Goal: Task Accomplishment & Management: Complete application form

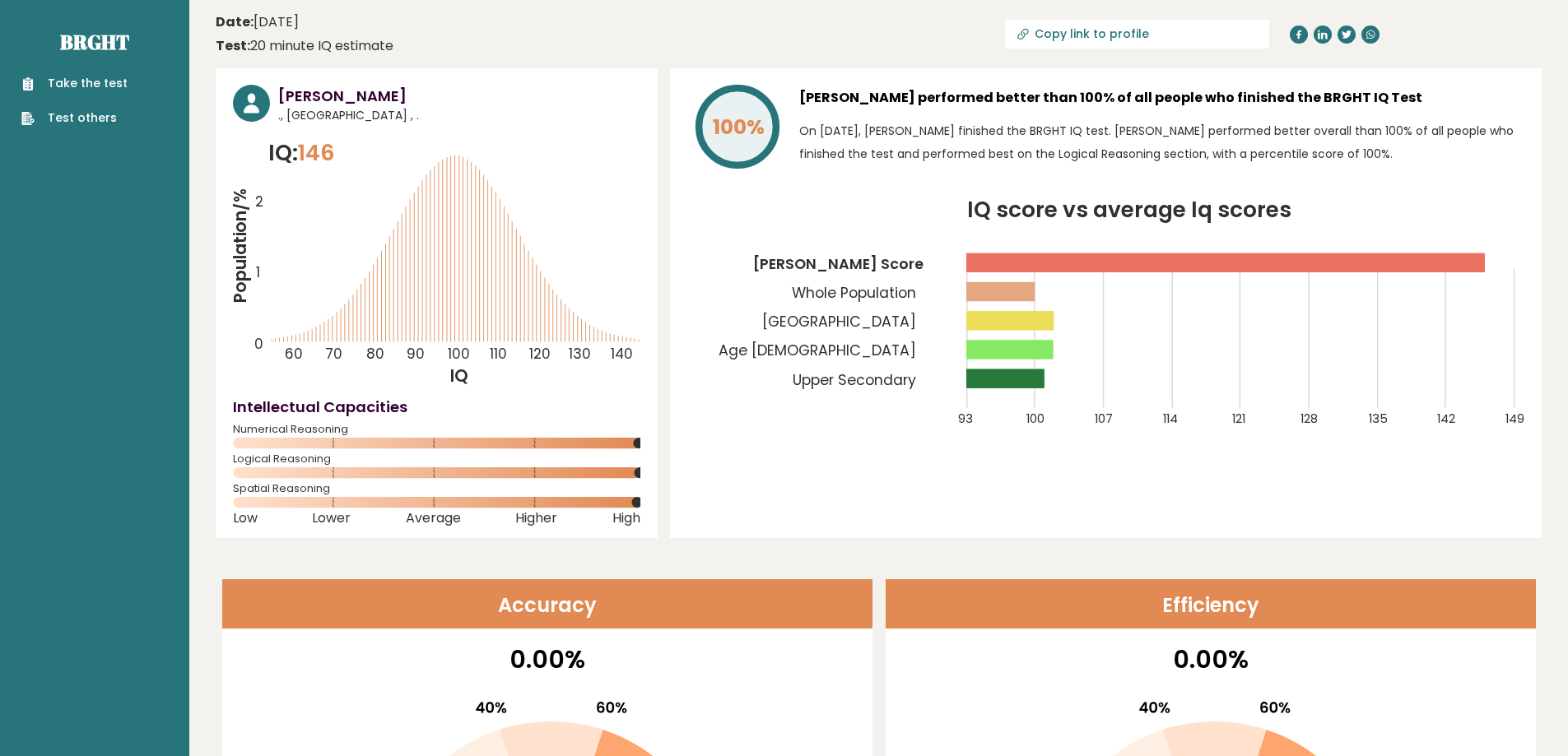
click at [106, 75] on link "Take the test" at bounding box center [74, 83] width 106 height 17
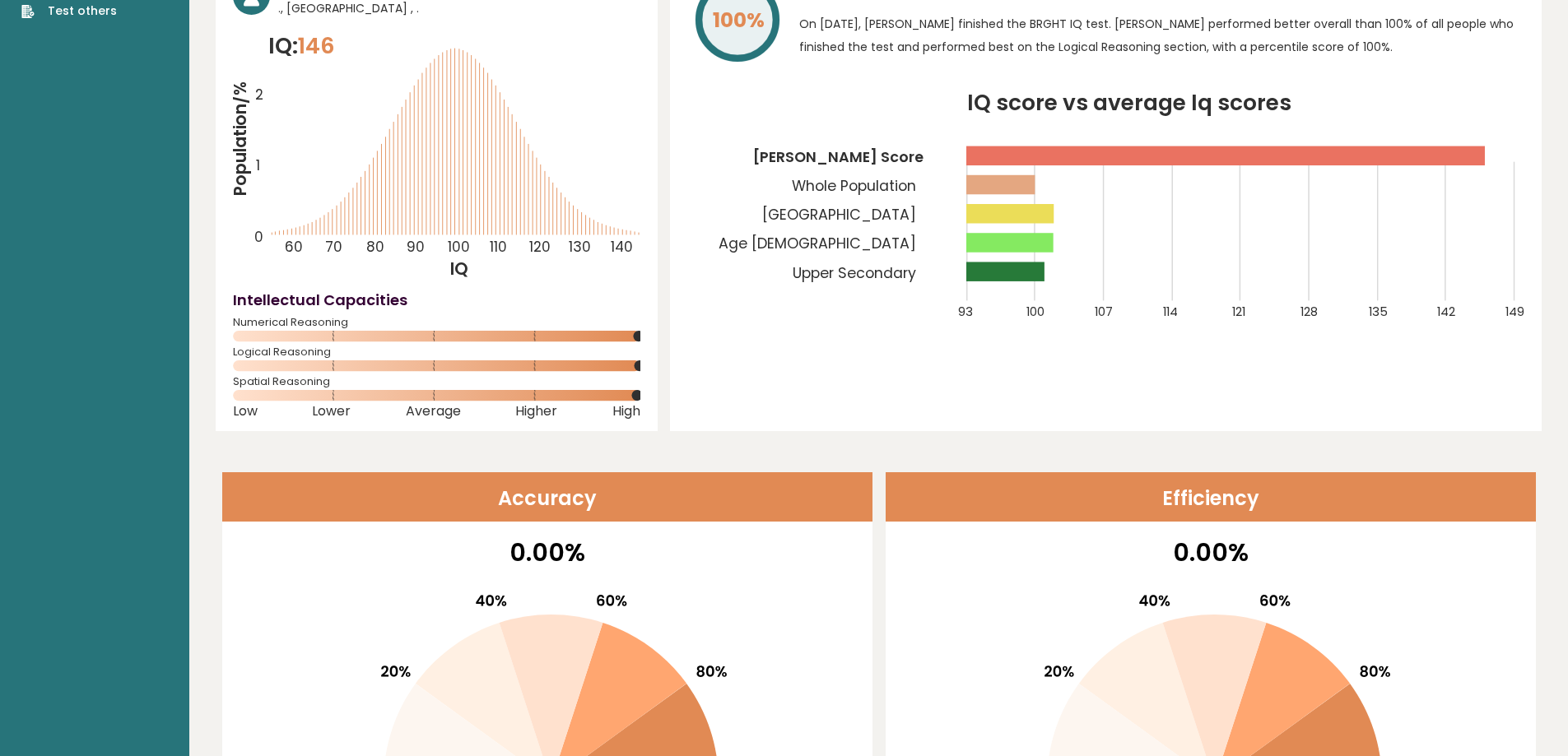
scroll to position [83, 0]
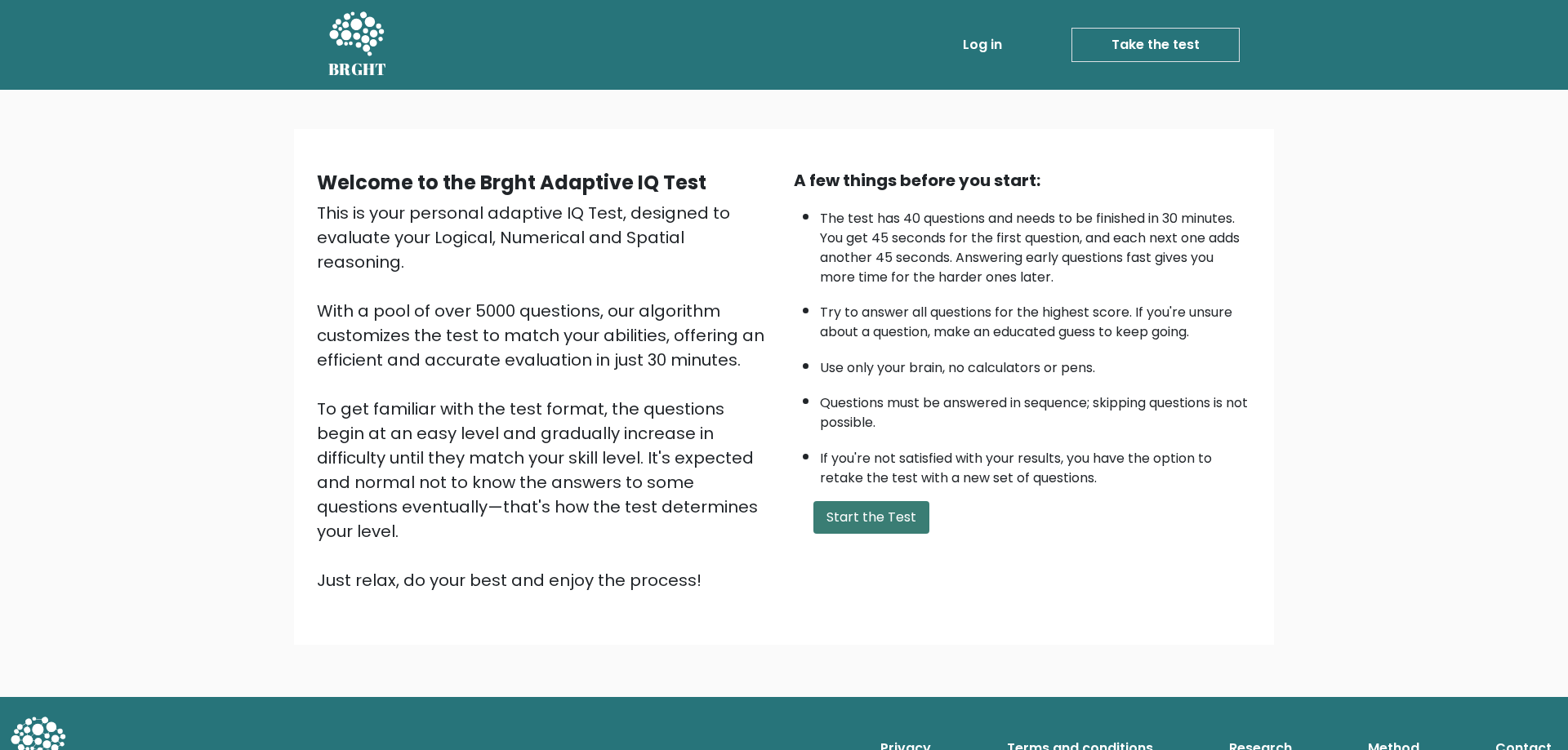
click at [889, 531] on button "Start the Test" at bounding box center [871, 517] width 116 height 33
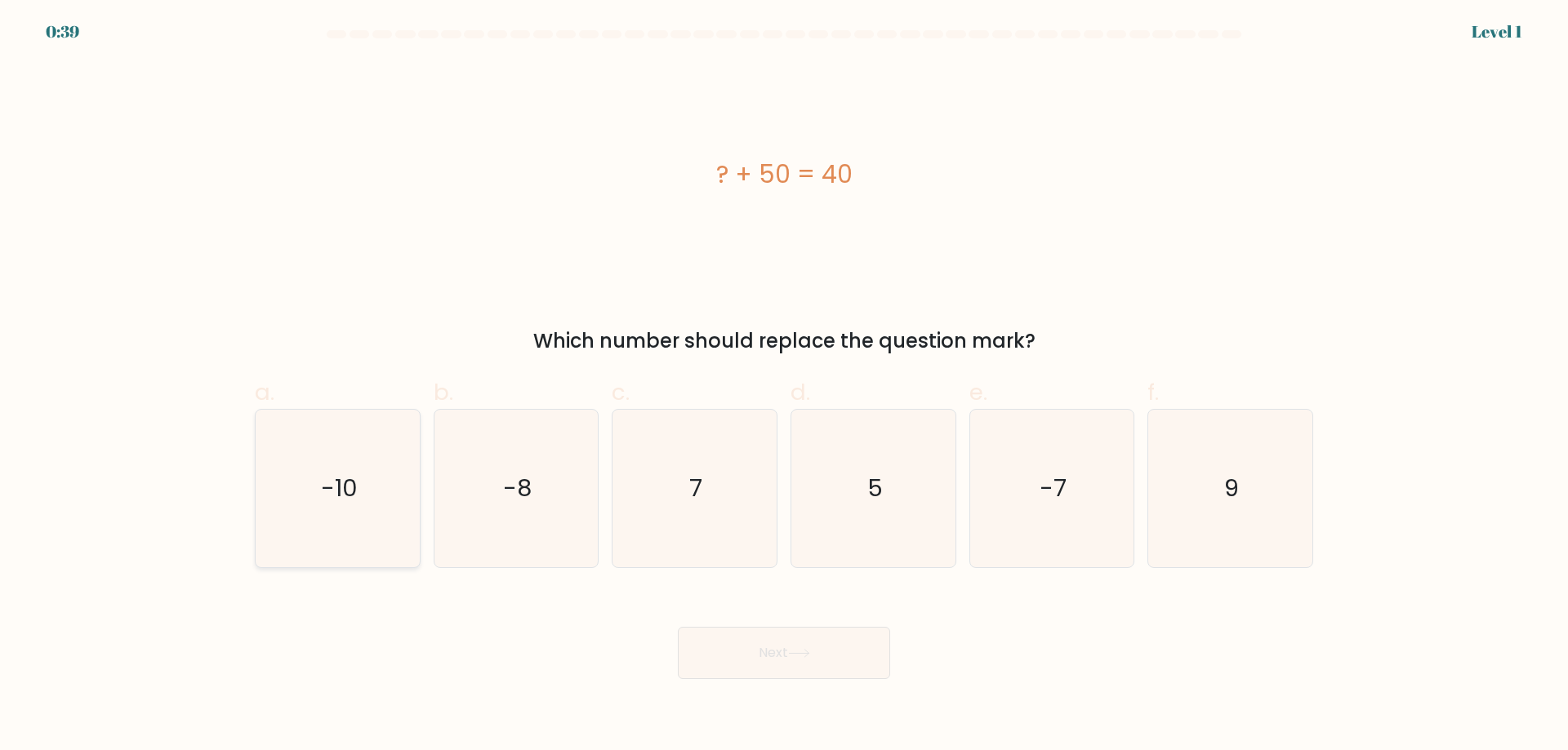
click at [310, 490] on icon "-10" at bounding box center [337, 489] width 157 height 157
click at [784, 386] on input "a. -10" at bounding box center [784, 381] width 1 height 11
radio input "true"
click at [820, 655] on button "Next" at bounding box center [784, 653] width 212 height 52
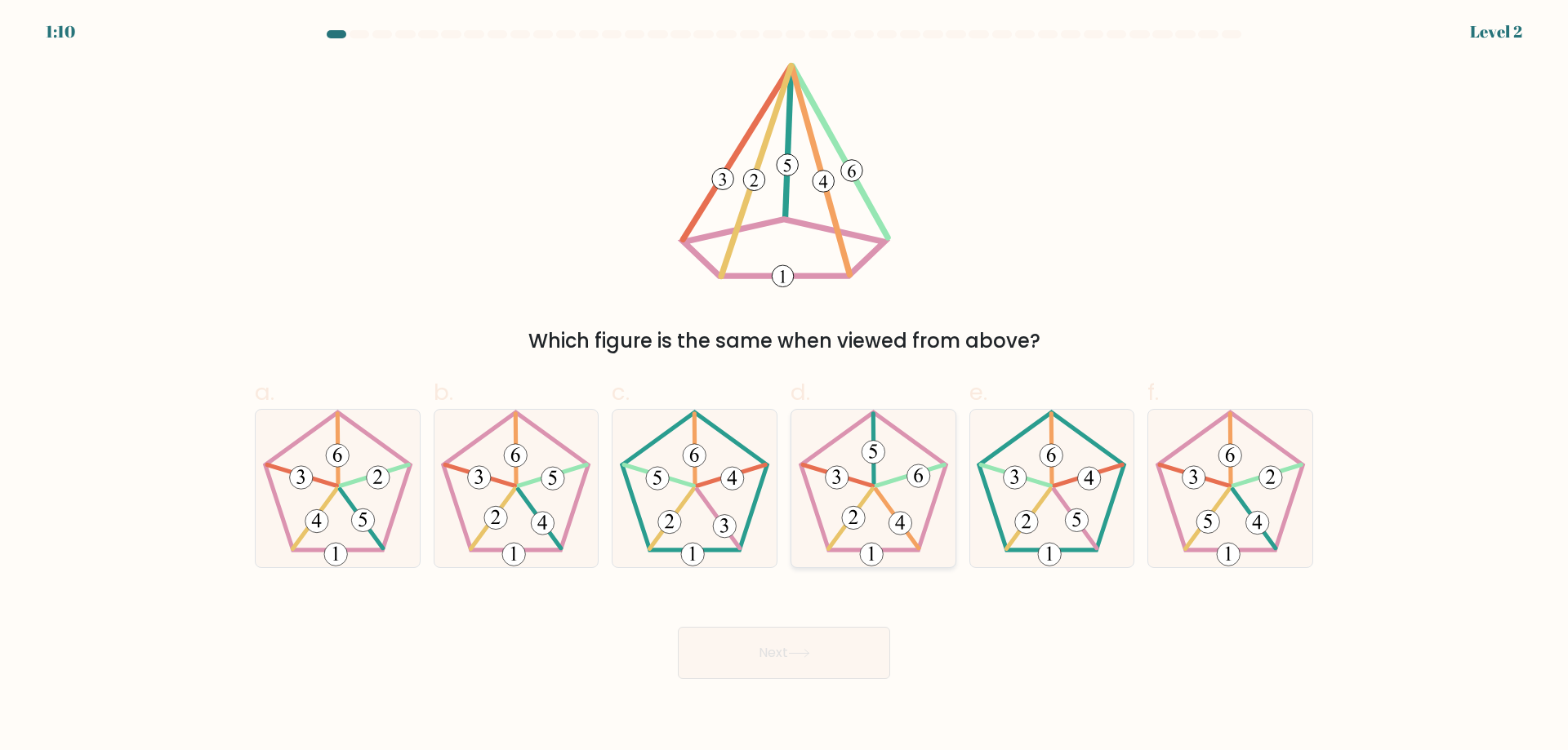
click at [906, 458] on icon at bounding box center [873, 489] width 157 height 157
click at [784, 386] on input "d." at bounding box center [784, 381] width 1 height 11
radio input "true"
click at [807, 688] on body "1:09 Level 2" at bounding box center [784, 375] width 1568 height 750
click at [819, 647] on button "Next" at bounding box center [784, 653] width 212 height 52
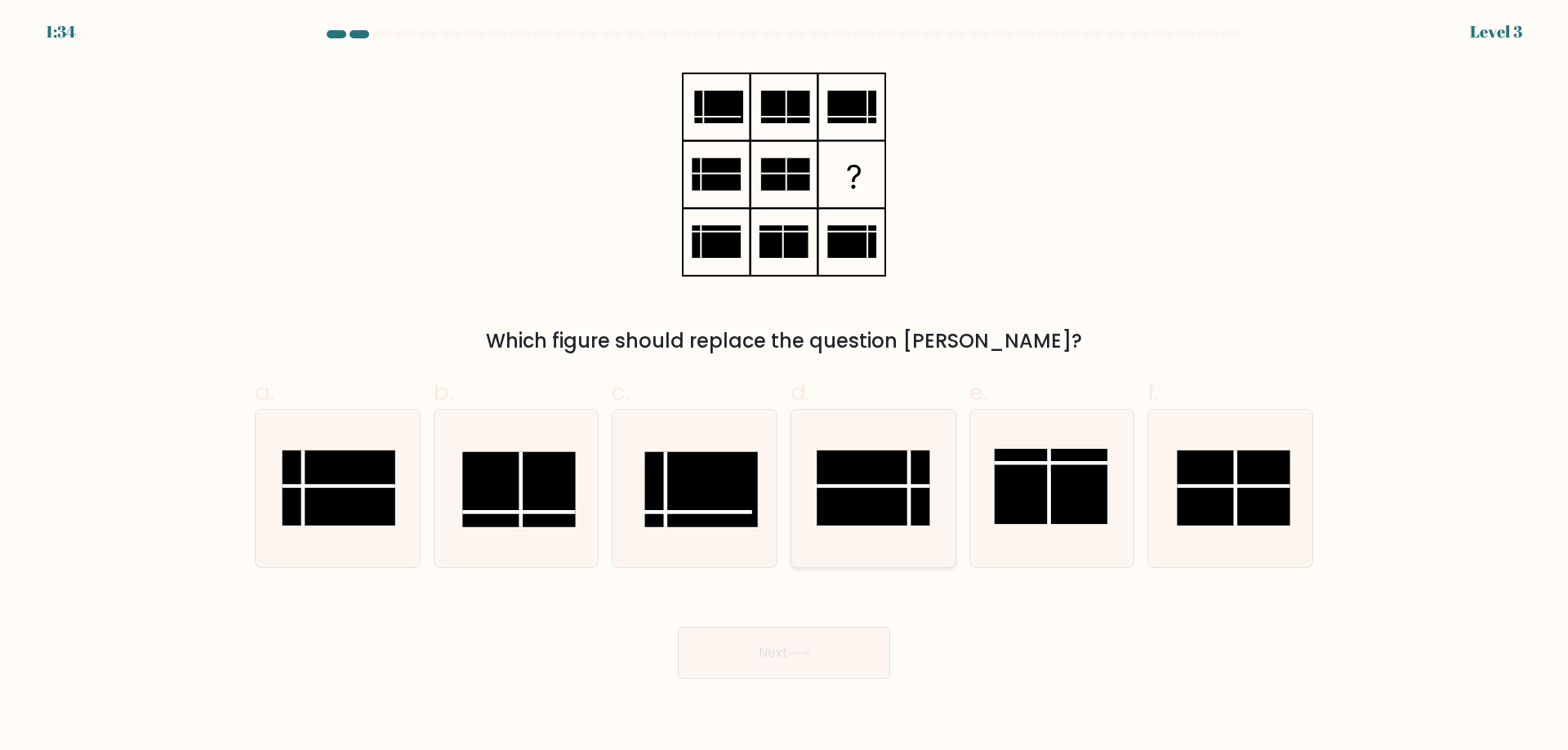
click at [885, 491] on rect at bounding box center [873, 488] width 113 height 75
click at [784, 386] on input "d." at bounding box center [784, 381] width 1 height 11
radio input "true"
click at [853, 635] on button "Next" at bounding box center [784, 653] width 212 height 52
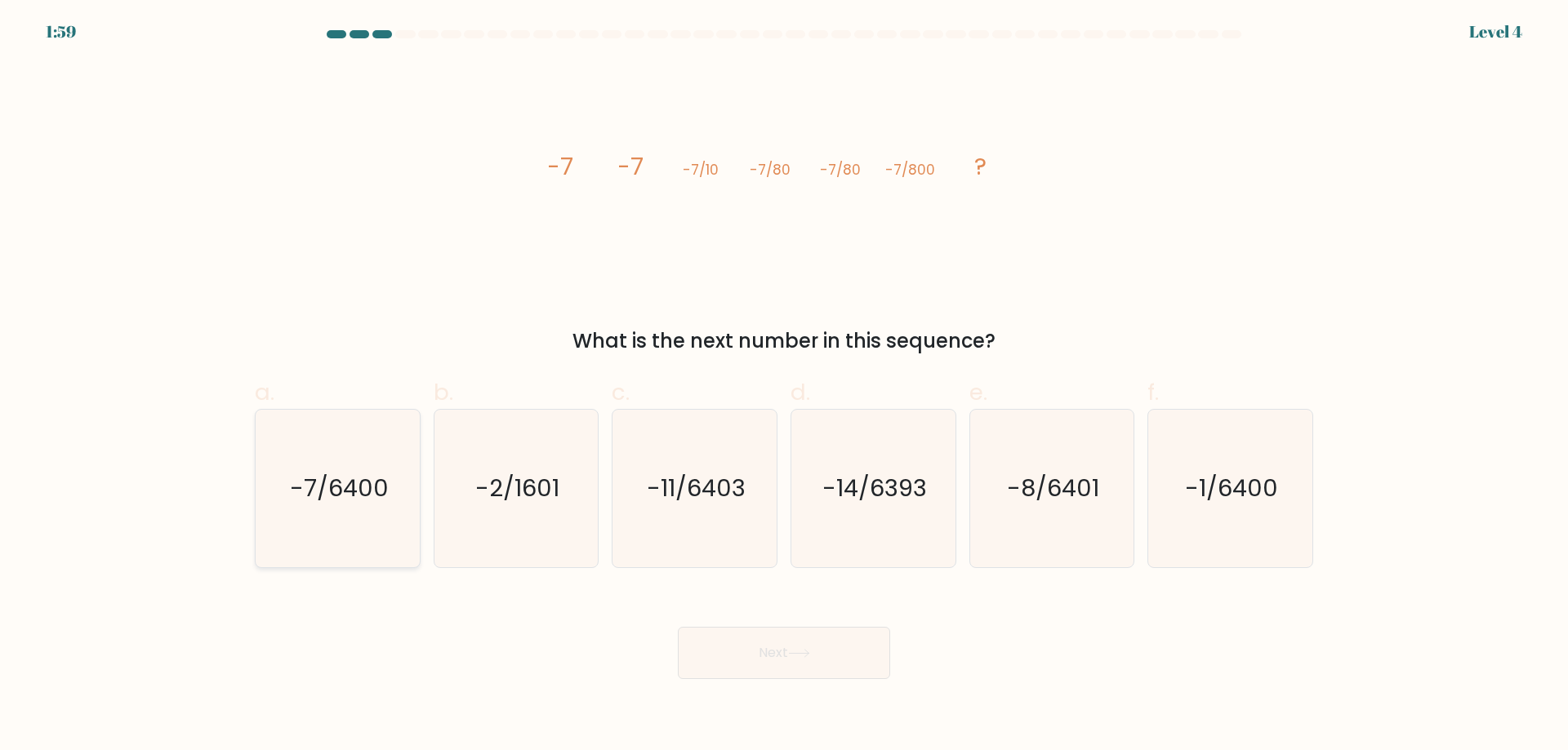
click at [337, 544] on icon "-7/6400" at bounding box center [337, 489] width 157 height 157
click at [784, 386] on input "a. -7/6400" at bounding box center [784, 381] width 1 height 11
radio input "true"
click at [782, 655] on button "Next" at bounding box center [784, 653] width 212 height 52
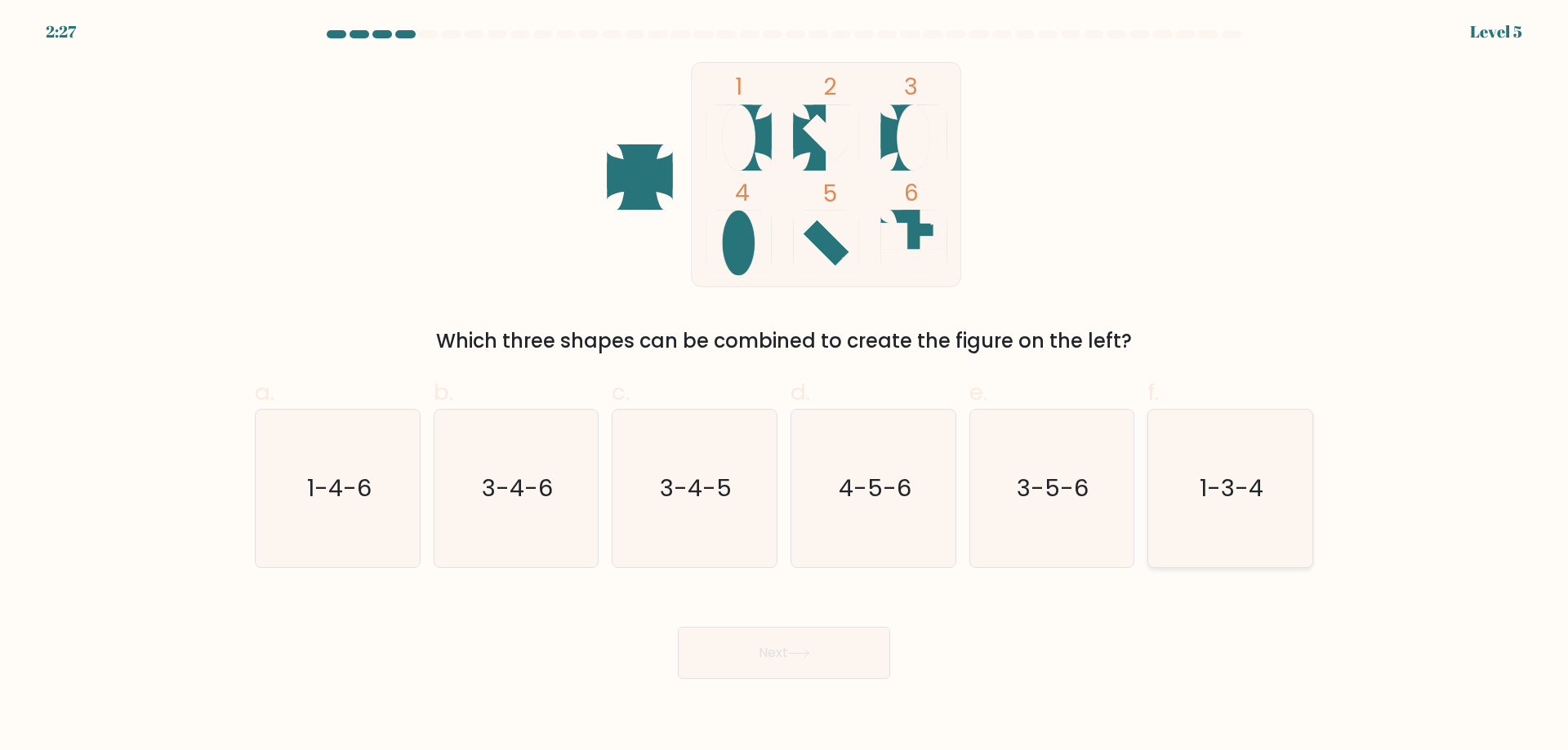
click at [1261, 500] on text "1-3-4" at bounding box center [1232, 488] width 64 height 33
click at [784, 386] on input "f. 1-3-4" at bounding box center [784, 381] width 1 height 11
radio input "true"
drag, startPoint x: 922, startPoint y: 644, endPoint x: 911, endPoint y: 644, distance: 11.0
click at [920, 644] on div "Next" at bounding box center [784, 634] width 1078 height 92
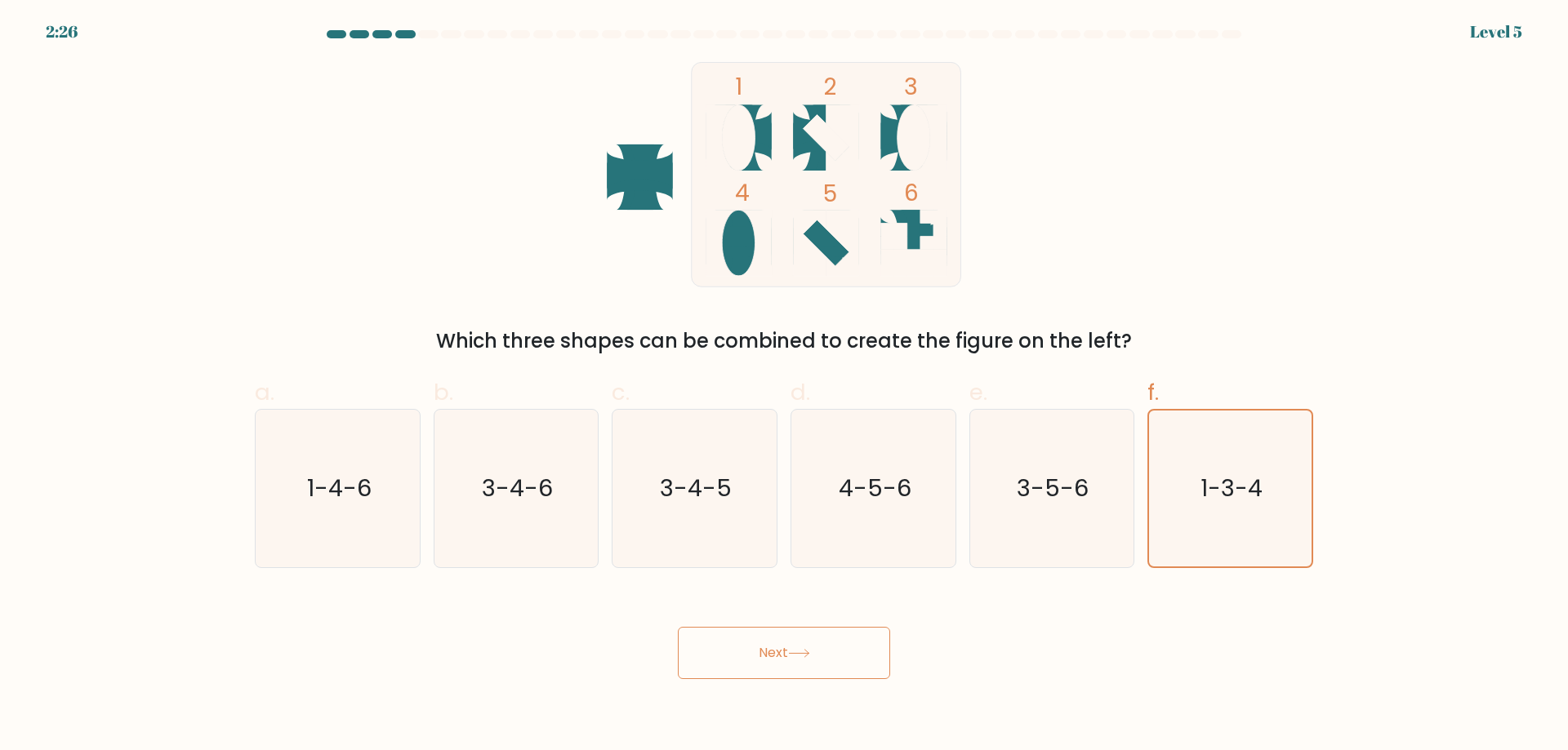
click at [870, 644] on button "Next" at bounding box center [784, 653] width 212 height 52
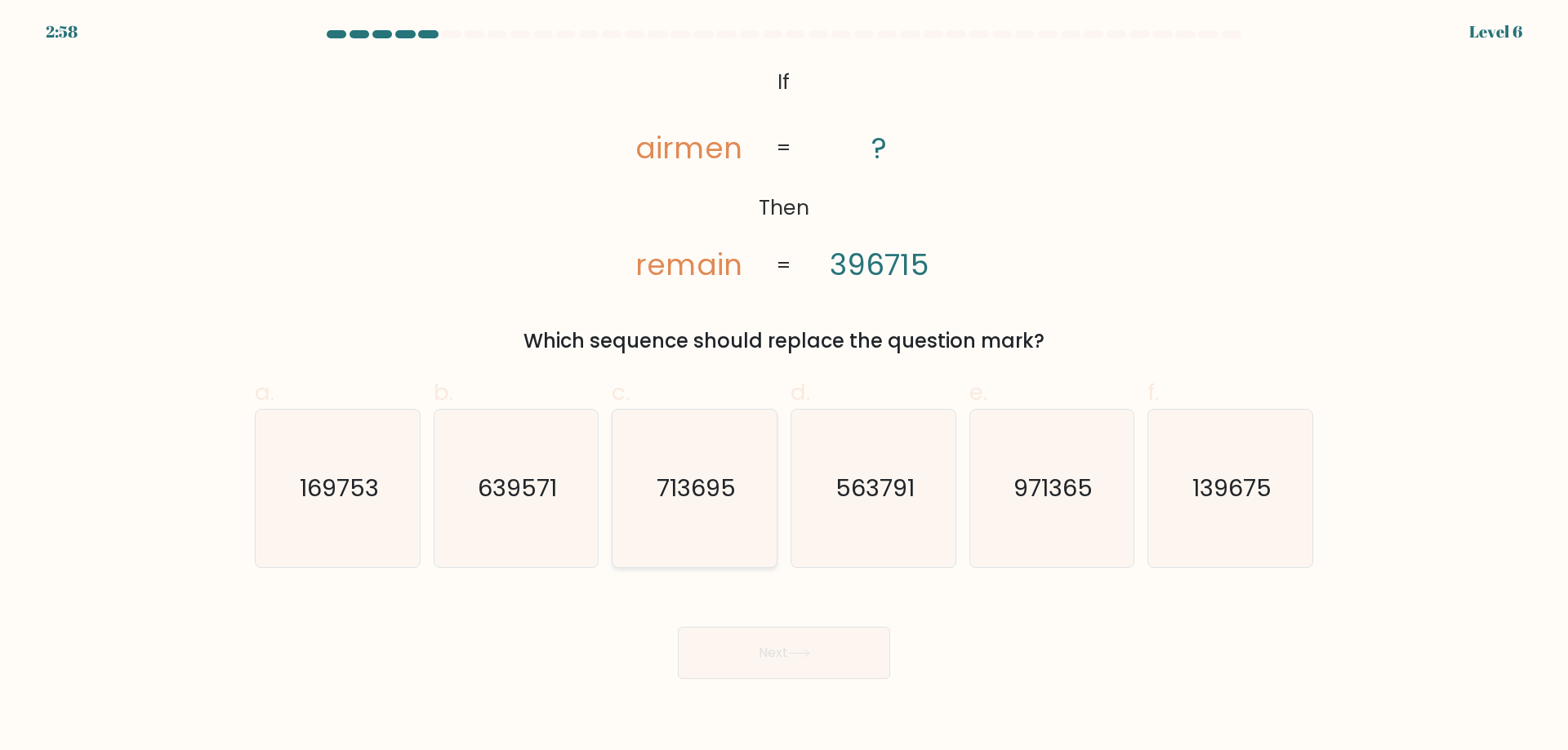
click at [667, 502] on text "713695" at bounding box center [696, 488] width 79 height 33
click at [784, 386] on input "c. 713695" at bounding box center [784, 381] width 1 height 11
radio input "true"
click at [748, 648] on button "Next" at bounding box center [784, 653] width 212 height 52
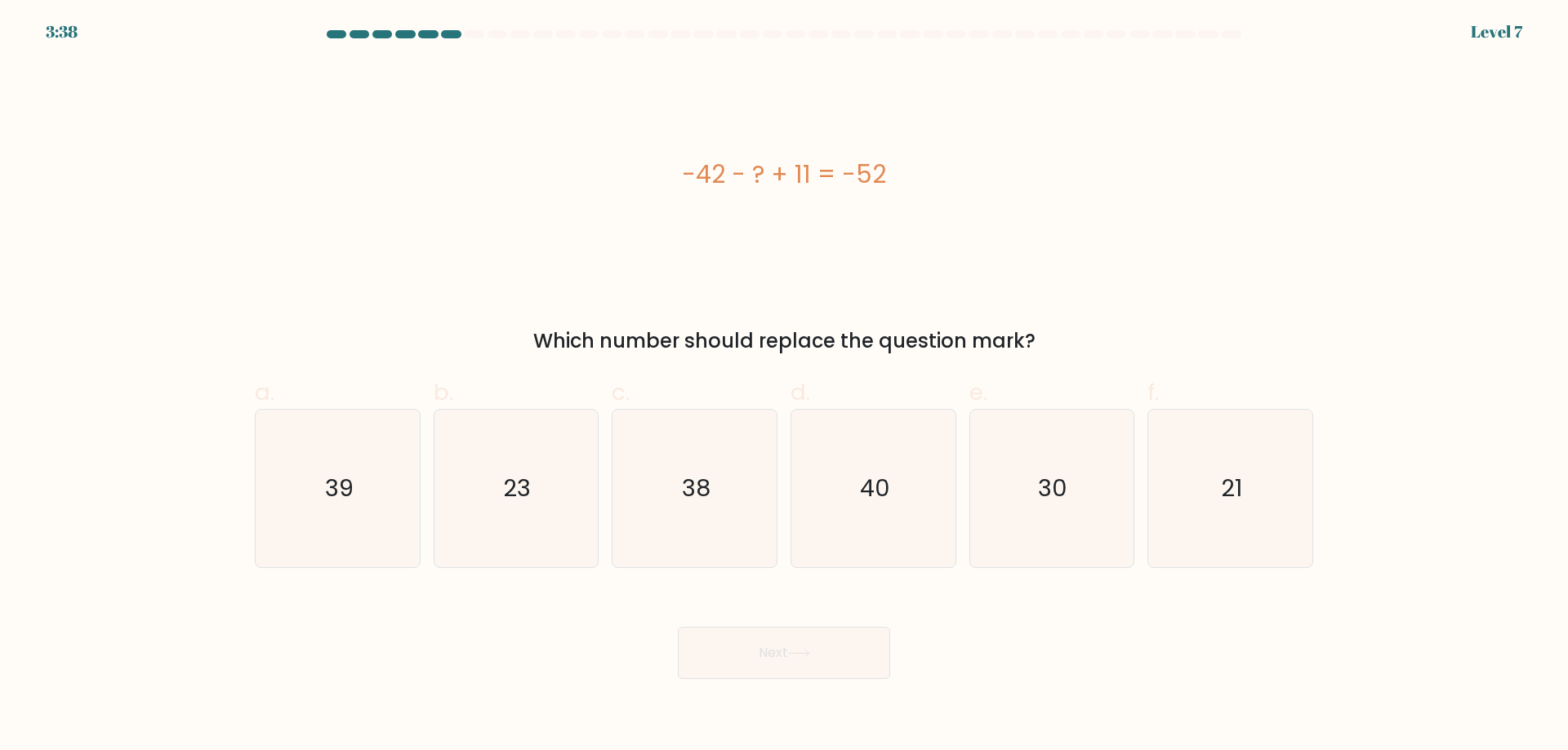
click at [853, 35] on at bounding box center [784, 34] width 918 height 8
